Goal: Obtain resource: Obtain resource

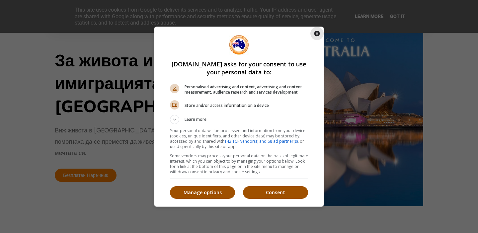
click at [318, 34] on icon "Close" at bounding box center [318, 34] width 6 height 6
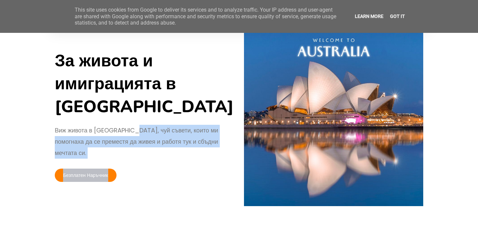
drag, startPoint x: 131, startPoint y: 134, endPoint x: 163, endPoint y: 168, distance: 47.5
click at [164, 168] on div "За живота и имиграцията в [GEOGRAPHIC_DATA] Виж живота в [GEOGRAPHIC_DATA], чуй…" at bounding box center [144, 116] width 189 height 135
click at [74, 171] on link "Безплатен Наръчник" at bounding box center [86, 175] width 62 height 13
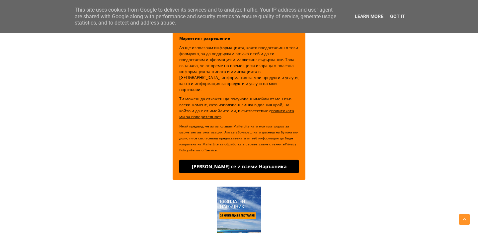
scroll to position [223, 0]
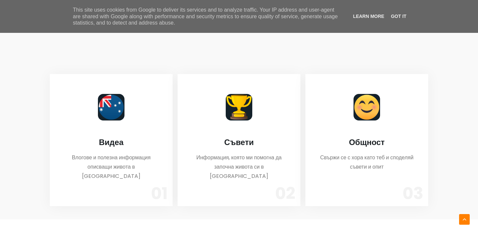
scroll to position [288, 0]
